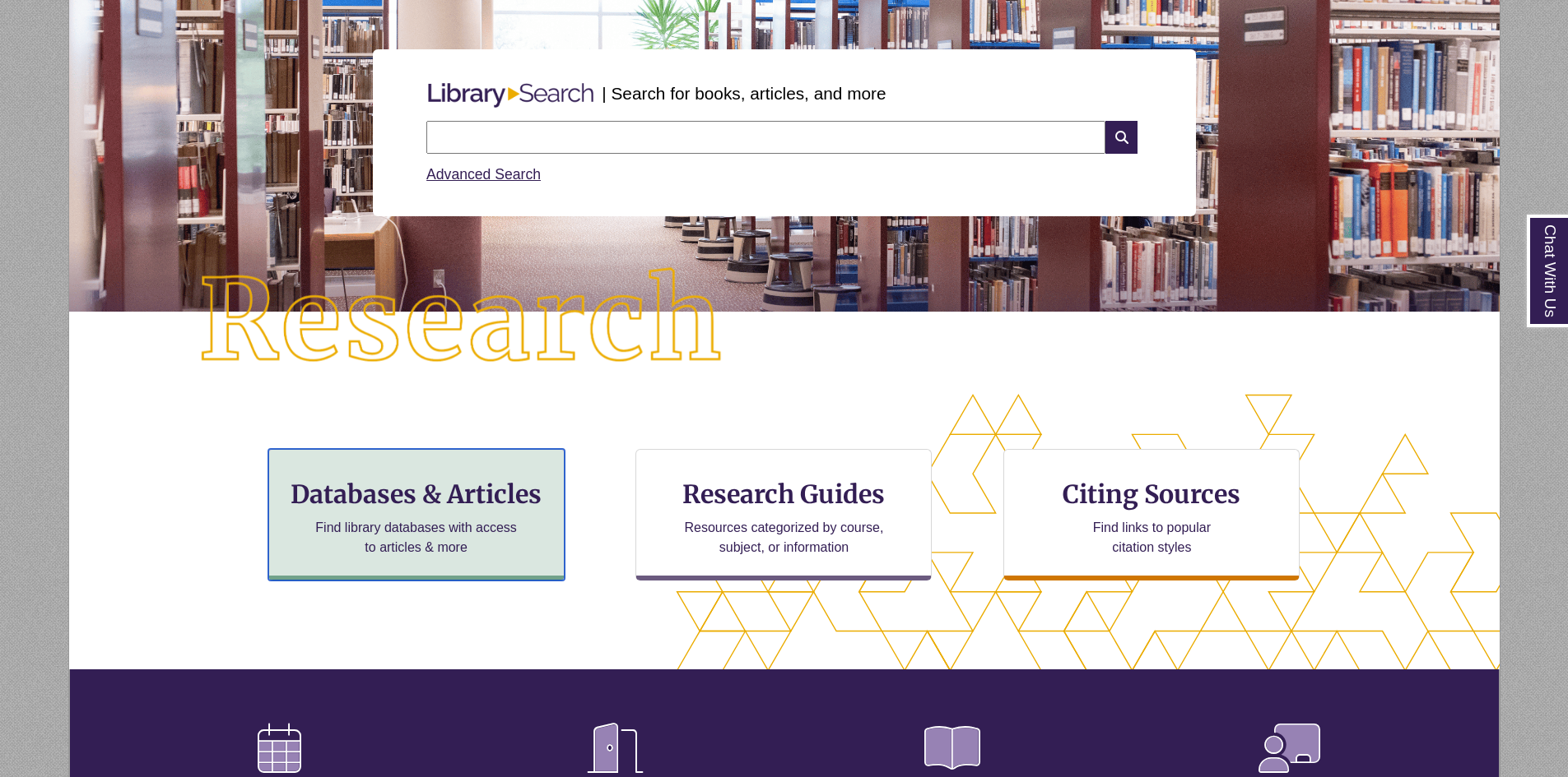
click at [411, 503] on h3 "Databases & Articles" at bounding box center [416, 495] width 269 height 32
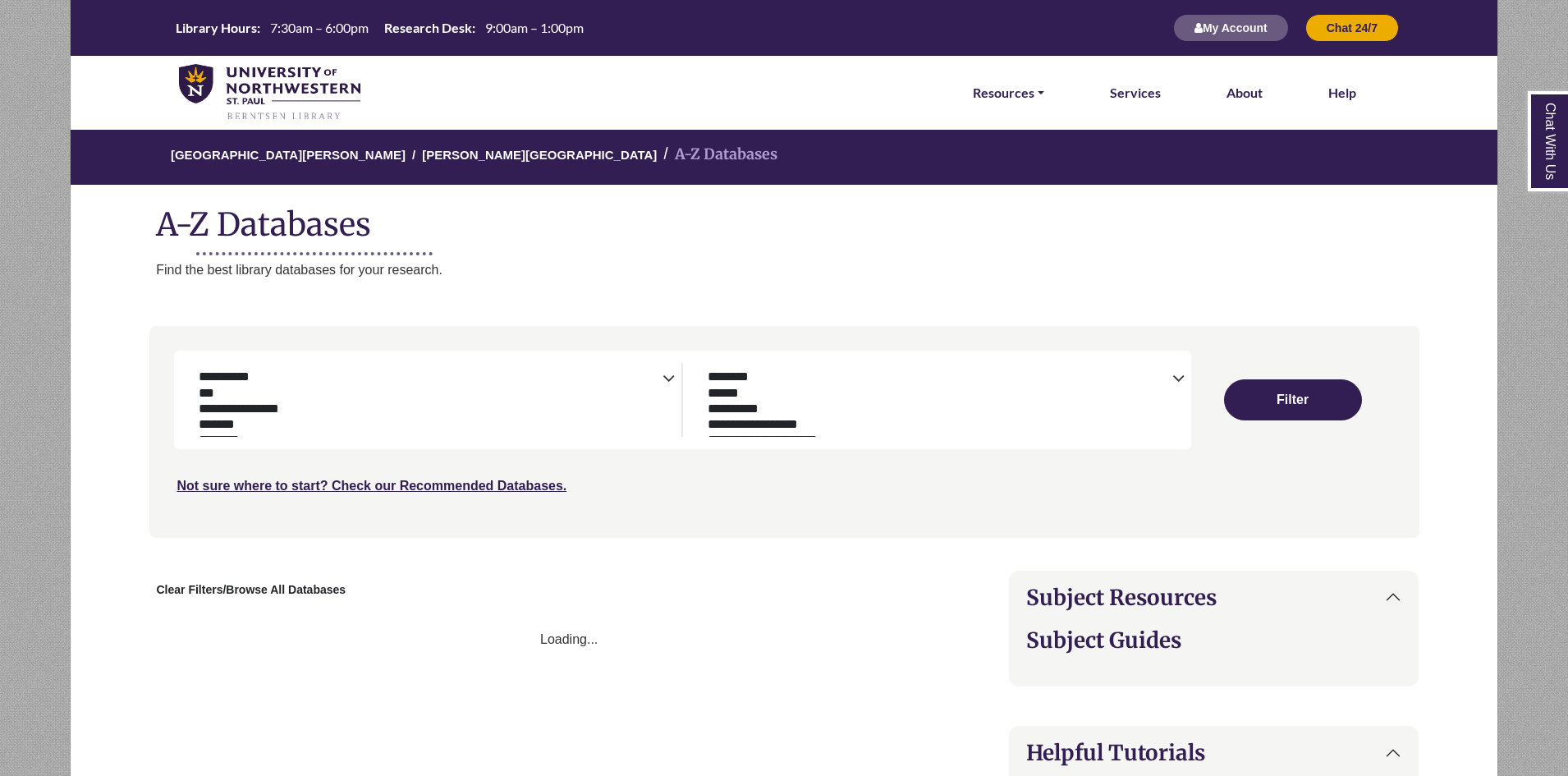
select select "Database Subject Filter"
select select "Database Types Filter"
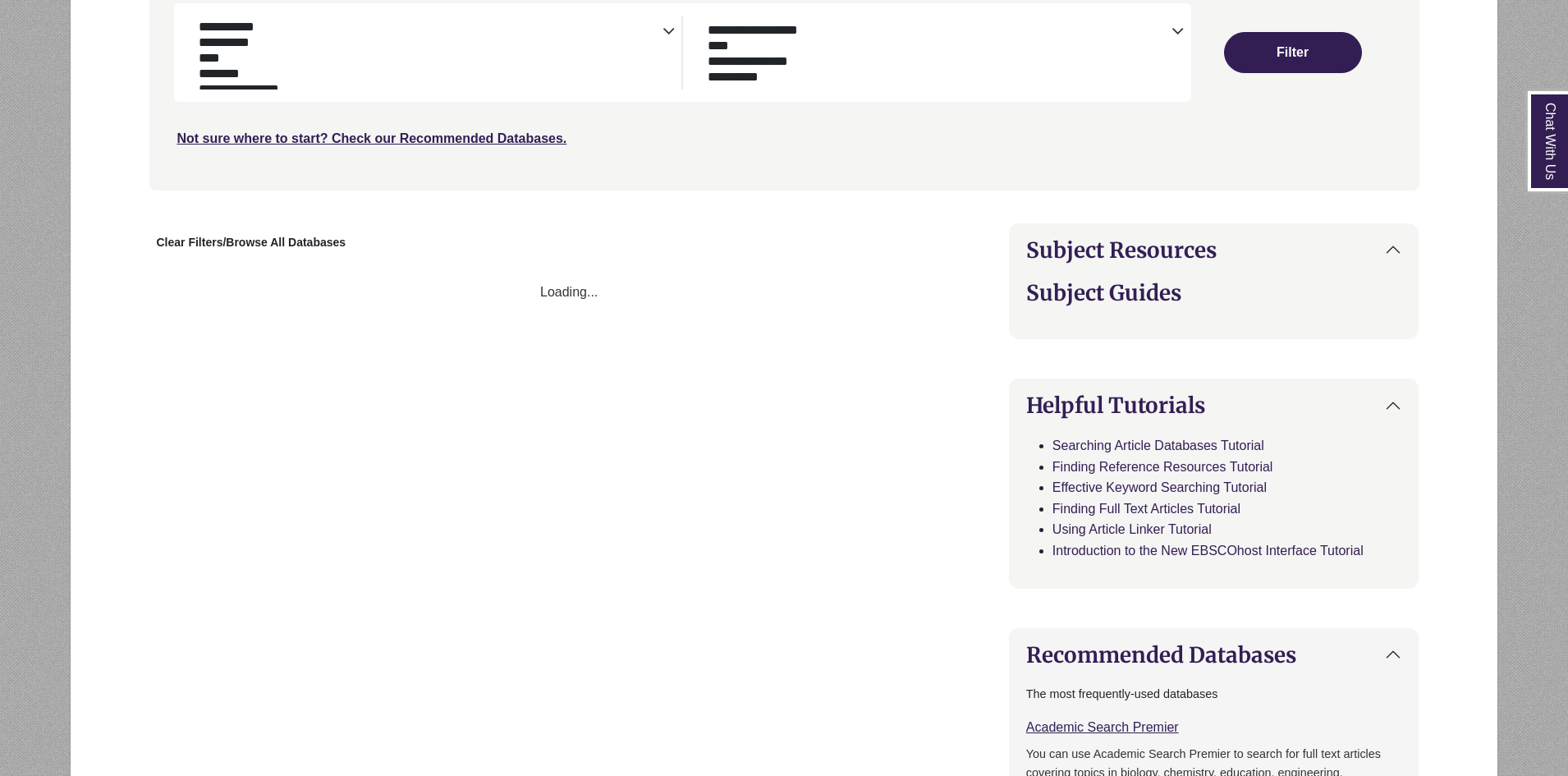
scroll to position [329, 0]
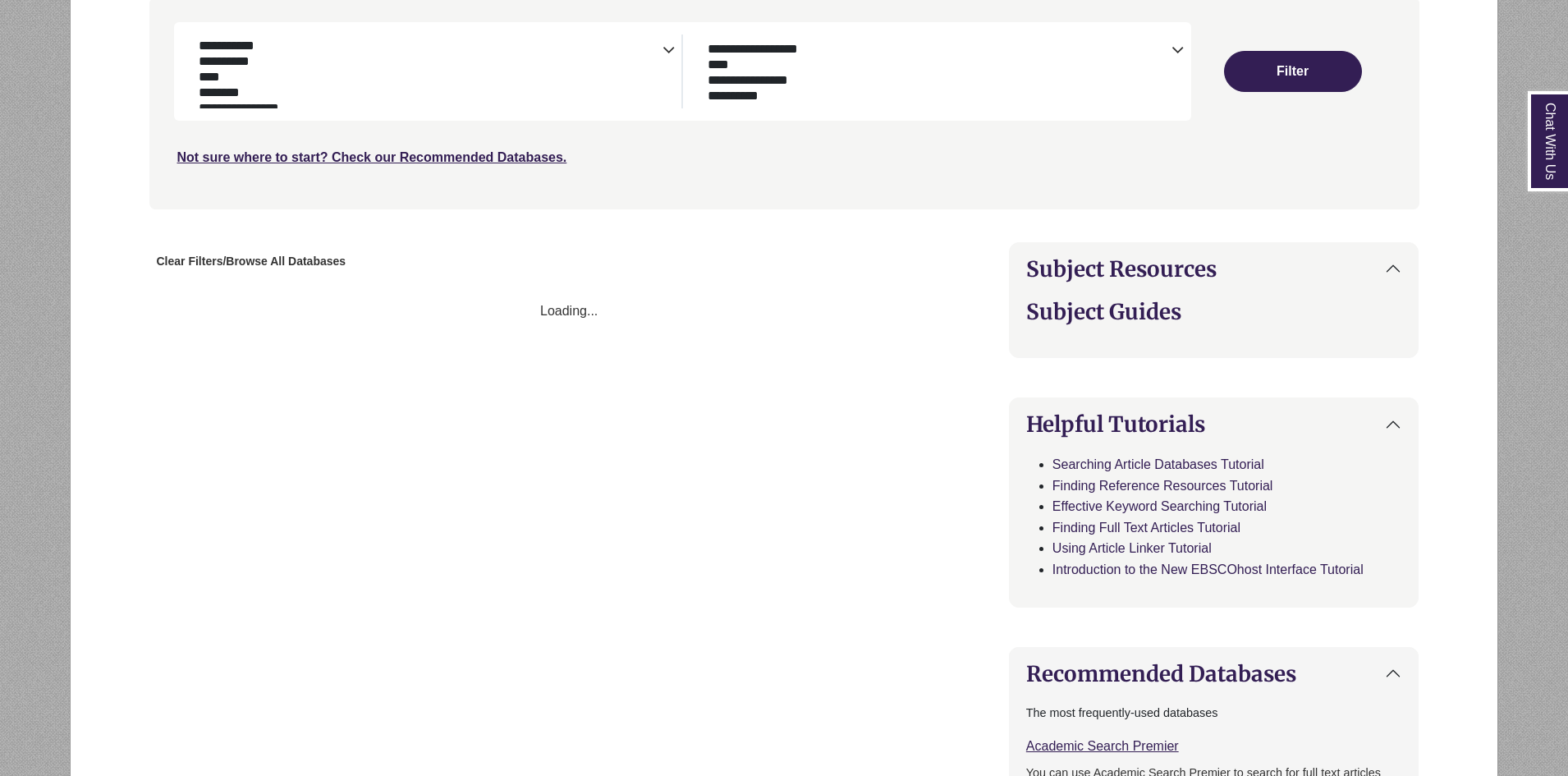
click at [280, 256] on button "Clear Filters/Browse All Databases" at bounding box center [251, 261] width 205 height 25
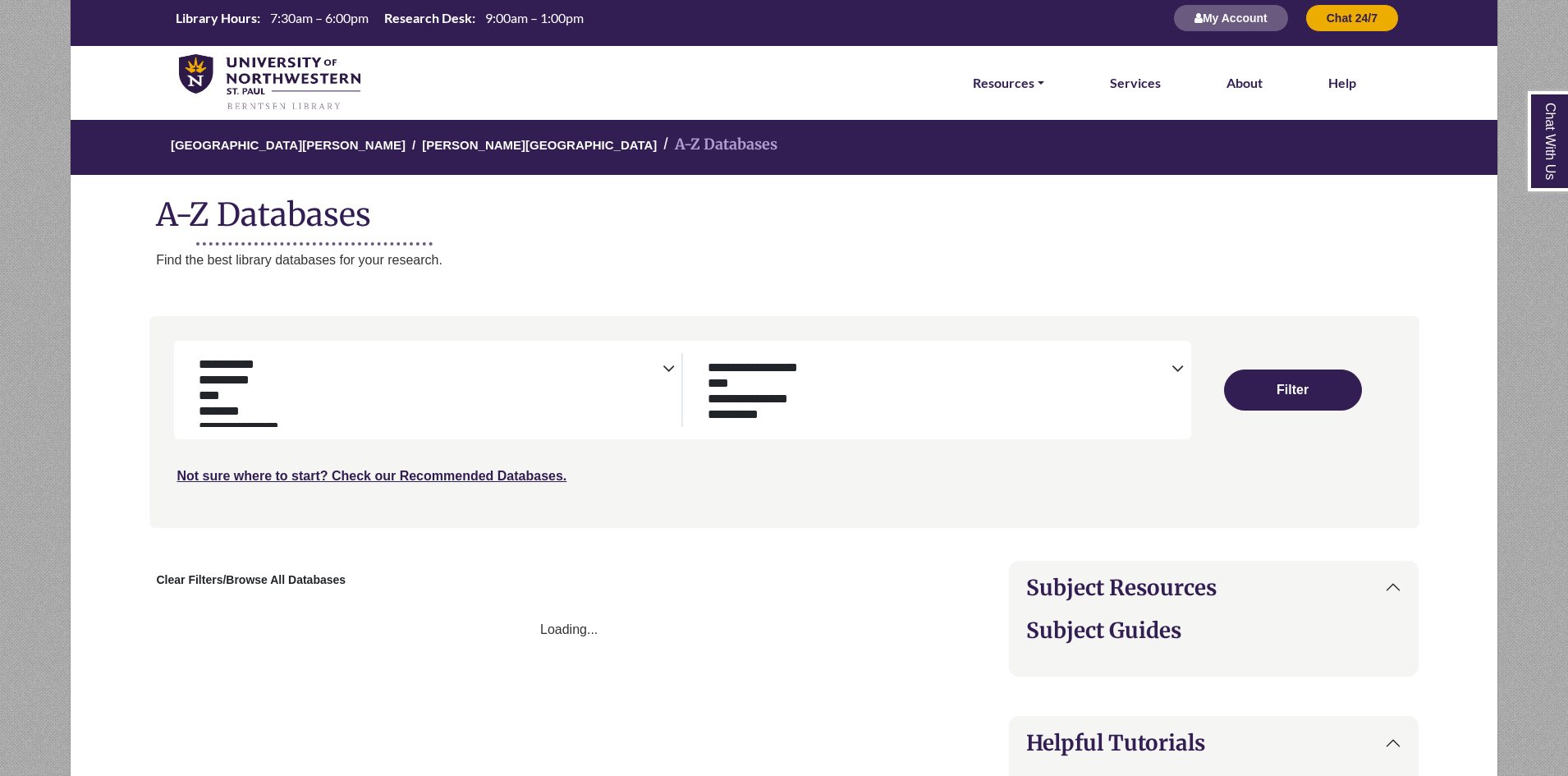
scroll to position [0, 0]
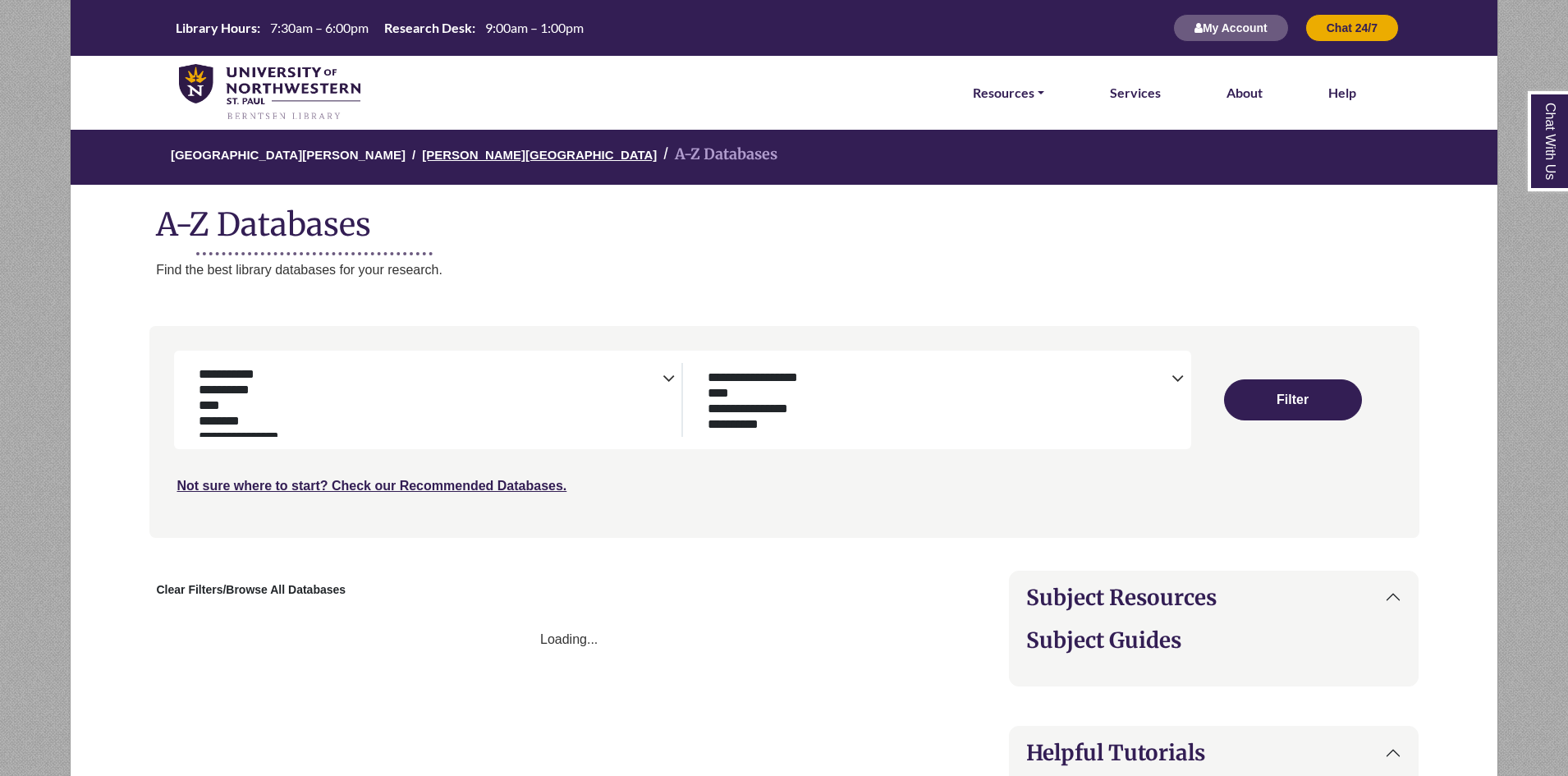
click at [461, 150] on link "[PERSON_NAME][GEOGRAPHIC_DATA]" at bounding box center [538, 153] width 235 height 17
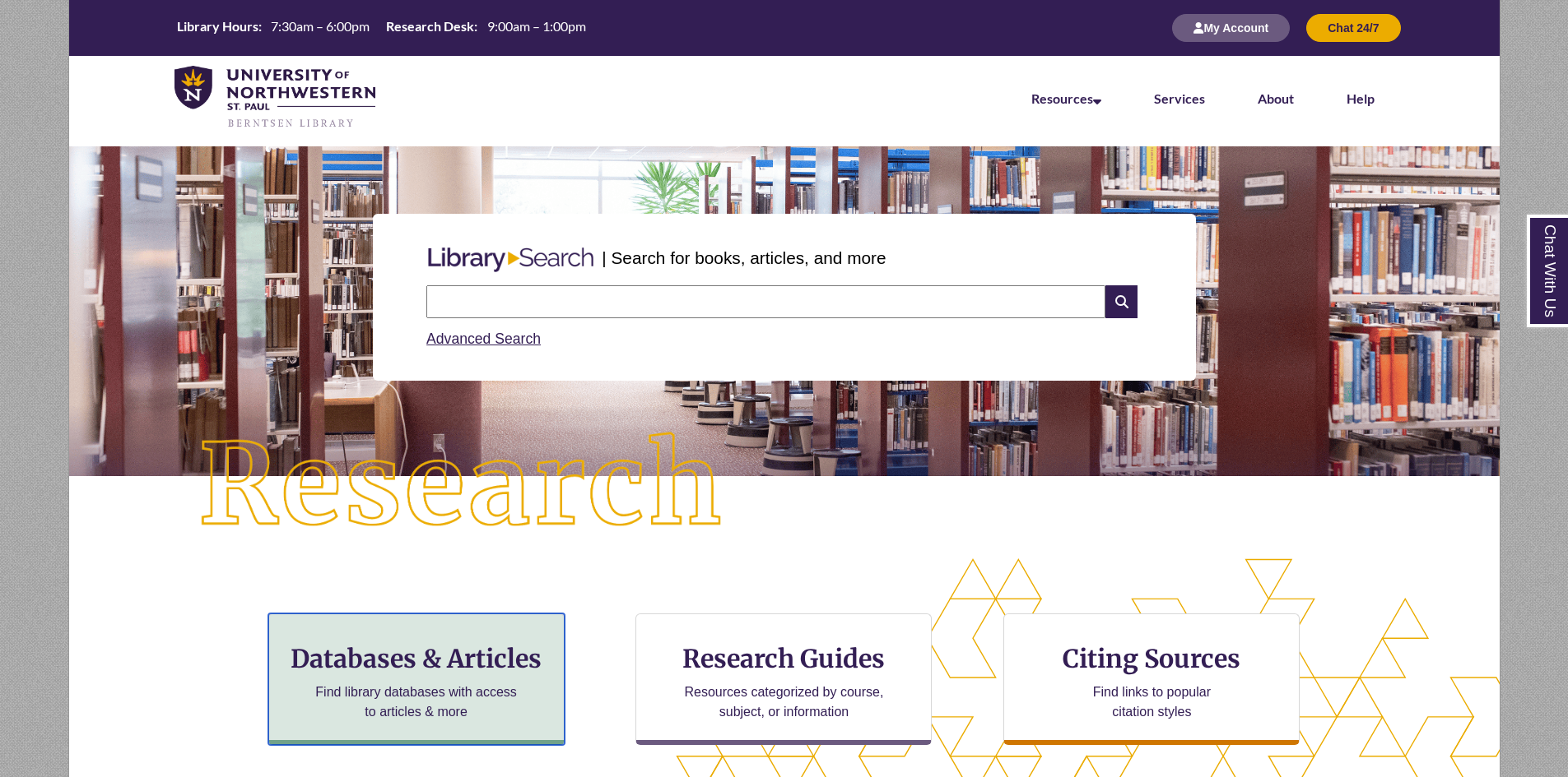
click at [400, 679] on div "Databases & Articles Find library databases with access to articles & more" at bounding box center [416, 679] width 297 height 132
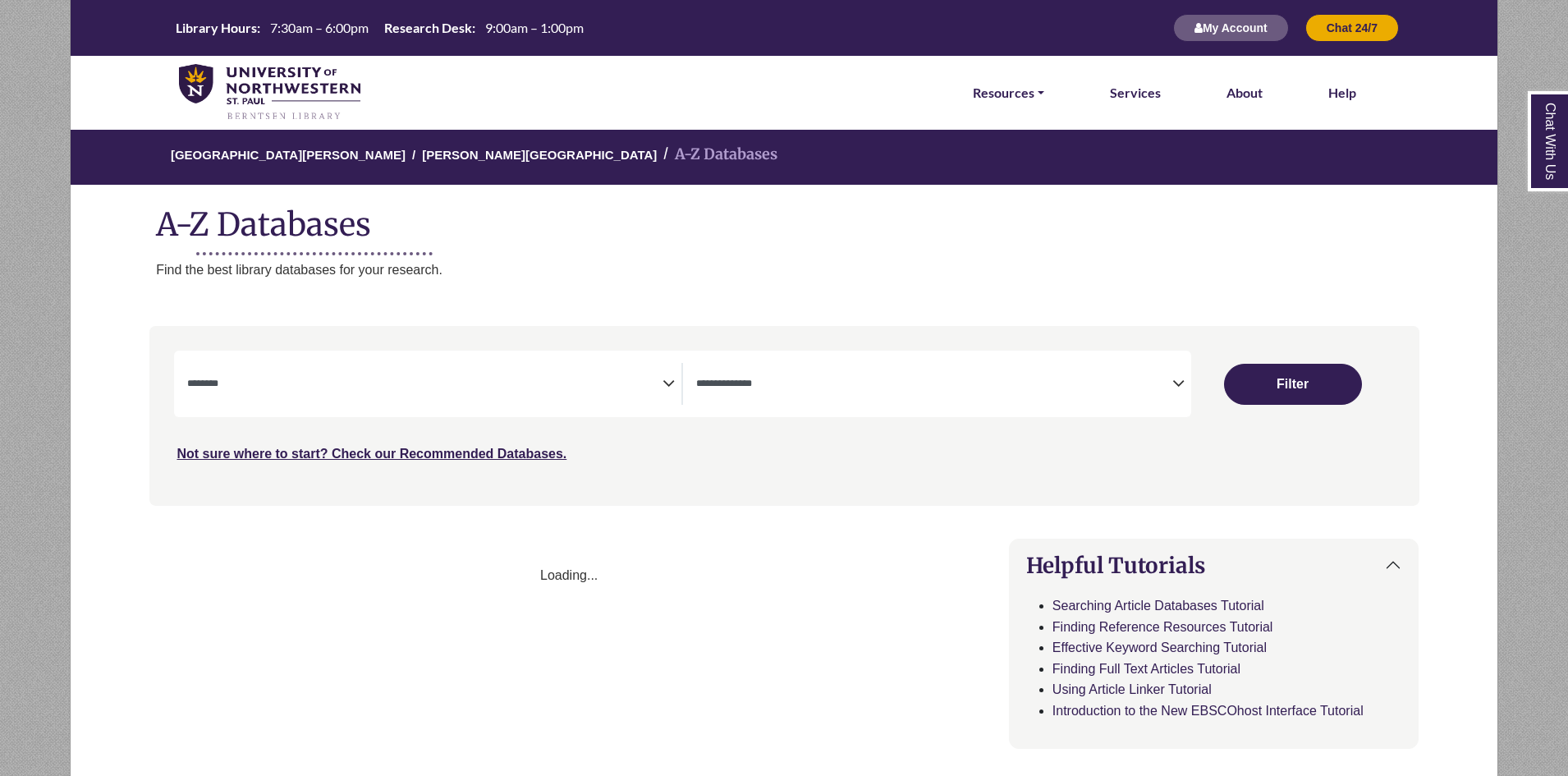
select select "Database Subject Filter"
select select "Database Types Filter"
select select "Database Subject Filter"
select select "Database Types Filter"
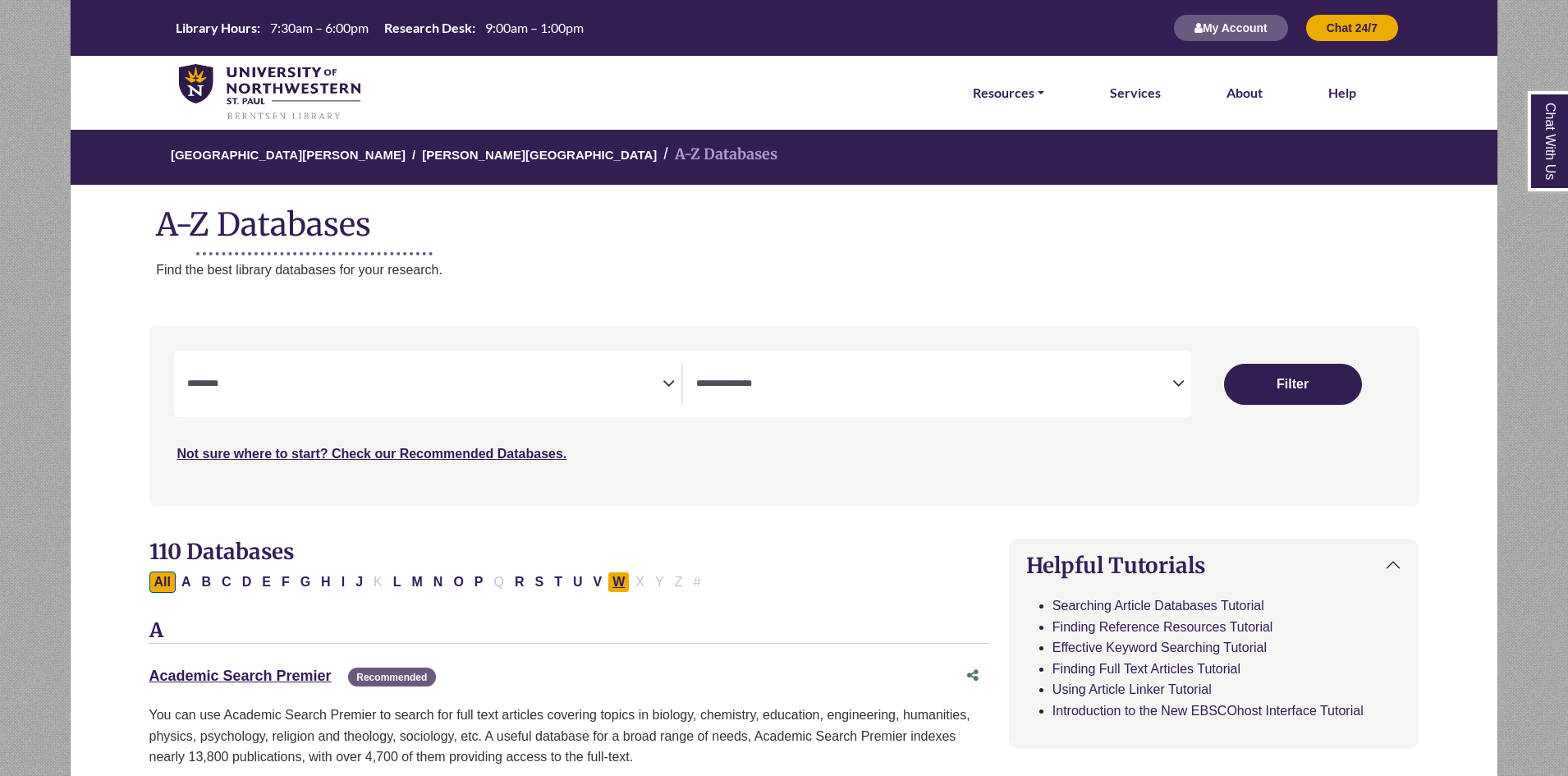
click at [613, 573] on button "W" at bounding box center [618, 583] width 22 height 21
select select "Database Subject Filter"
select select "Database Types Filter"
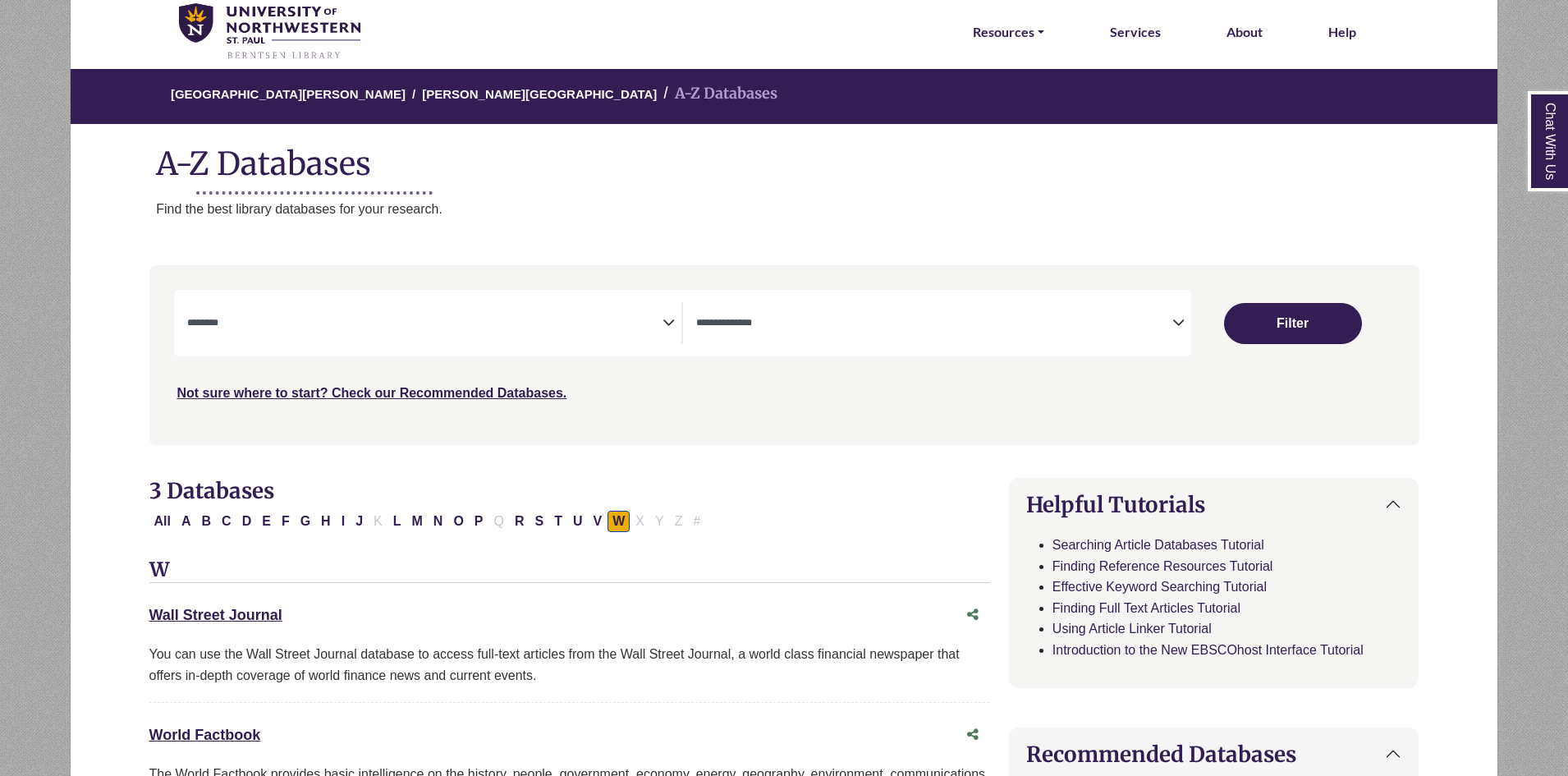
scroll to position [246, 0]
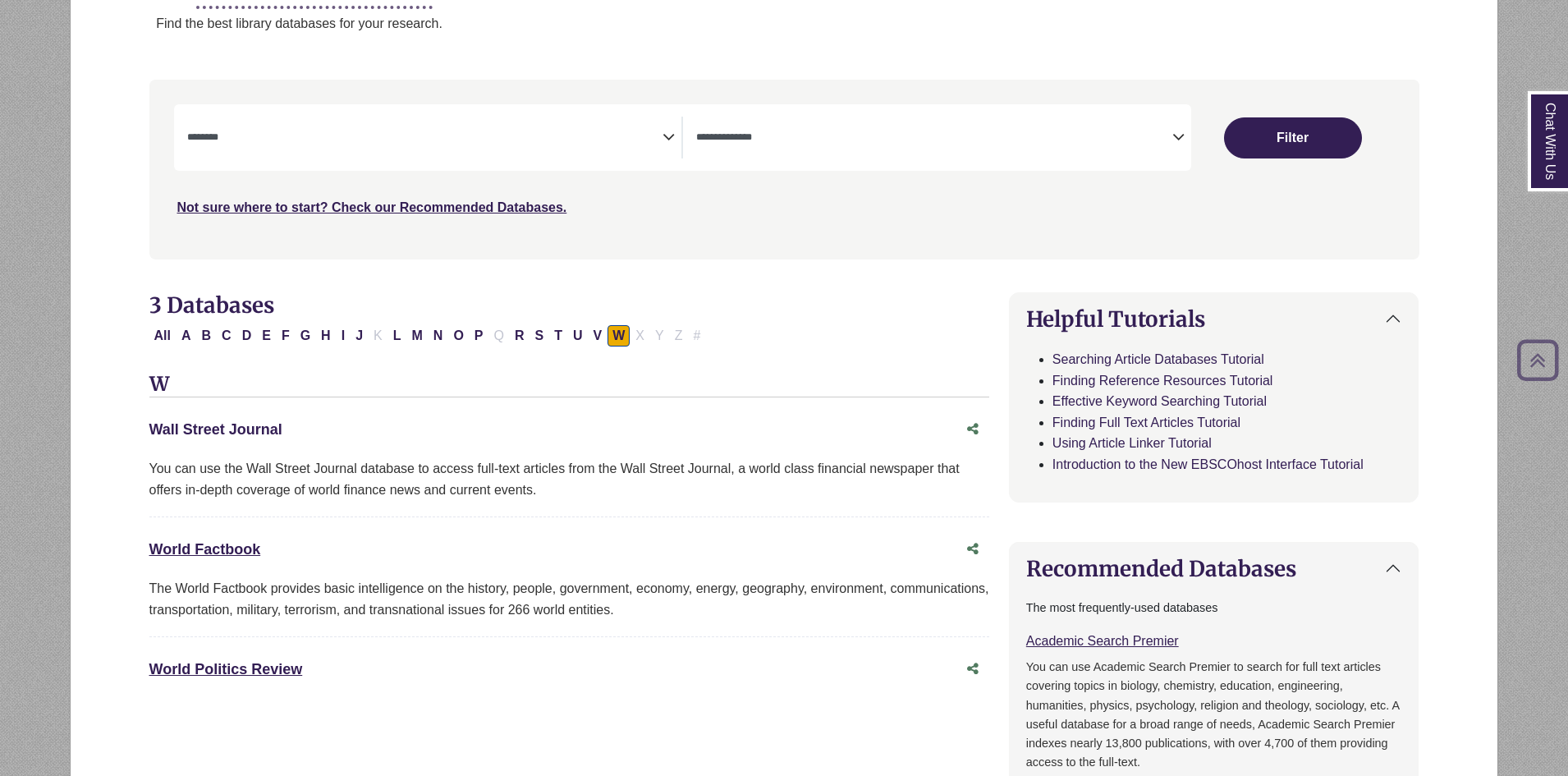
click at [196, 429] on link "Wall Street Journal This link opens in a new window" at bounding box center [215, 430] width 133 height 17
